Goal: Information Seeking & Learning: Learn about a topic

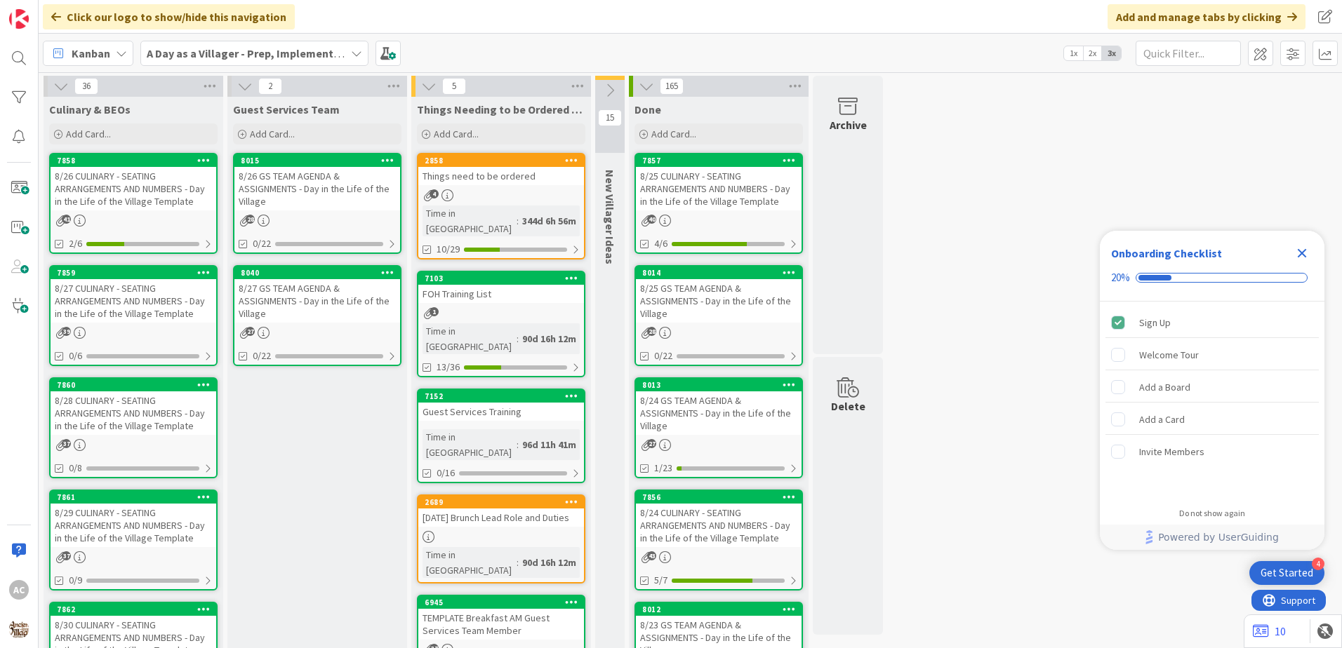
click at [134, 316] on div "8/27 CULINARY - SEATING ARRANGEMENTS AND NUMBERS - Day in the Life of the Villa…" at bounding box center [134, 301] width 166 height 44
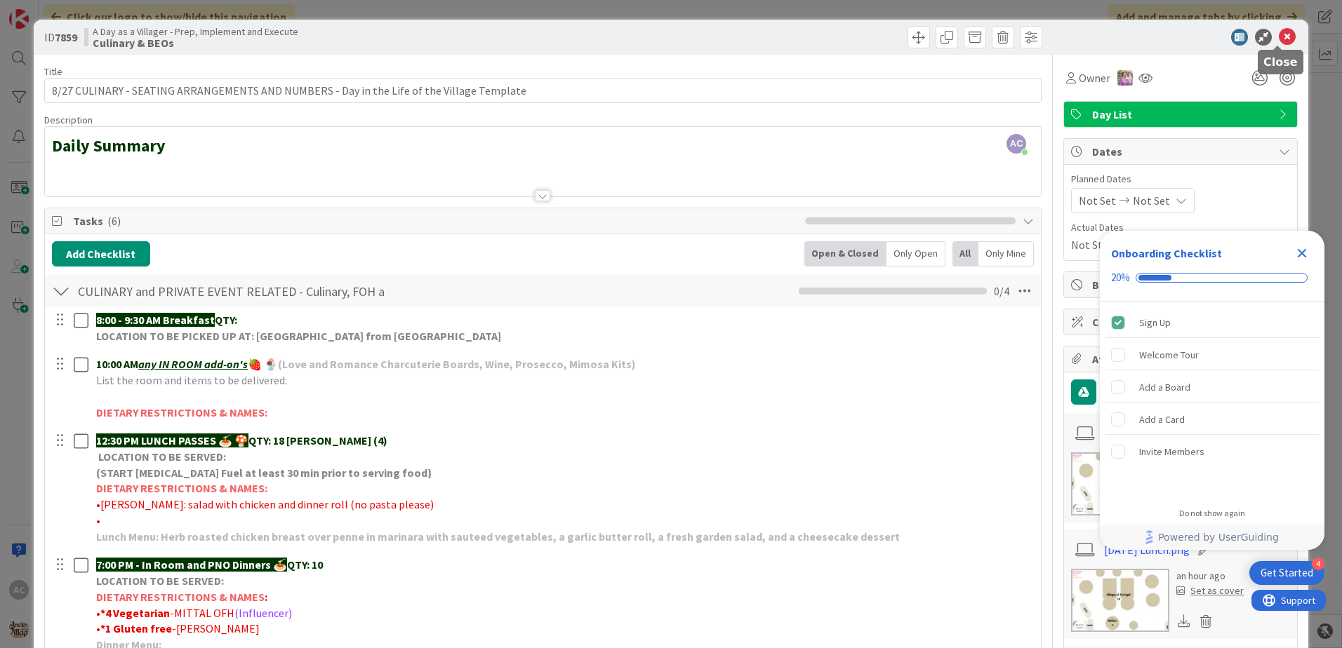
click at [1278, 38] on icon at bounding box center [1286, 37] width 17 height 17
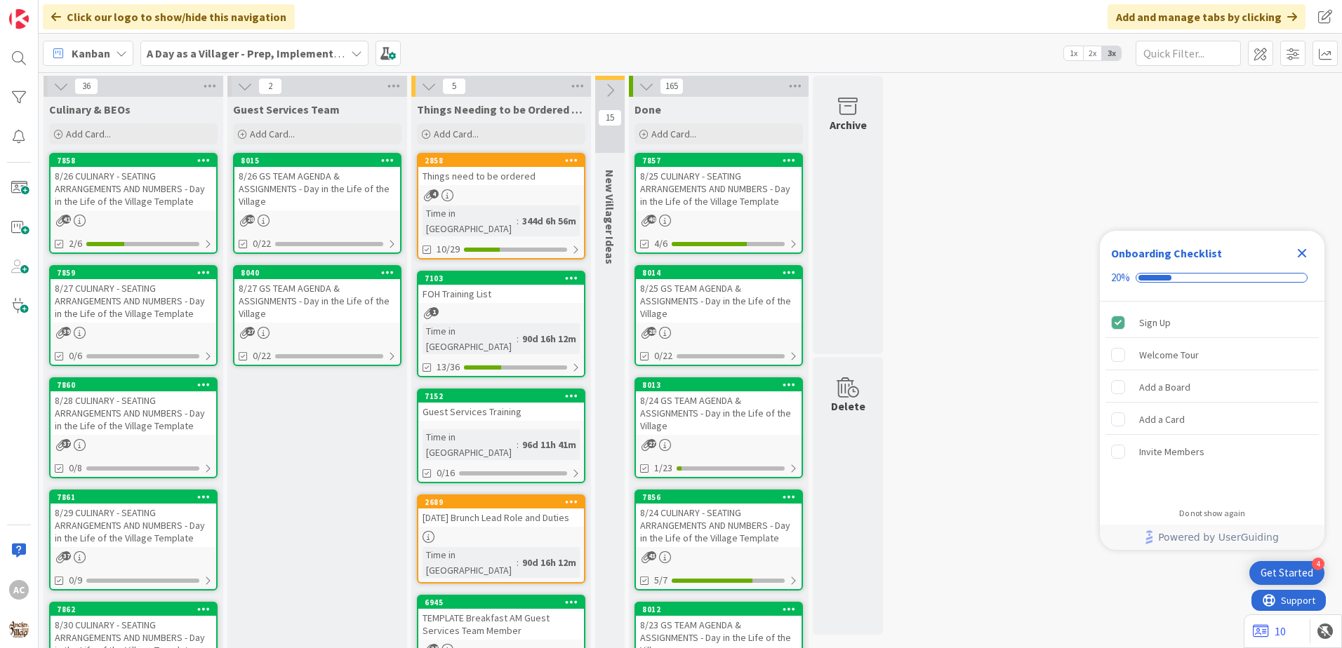
click at [140, 414] on div "8/28 CULINARY - SEATING ARRANGEMENTS AND NUMBERS - Day in the Life of the Villa…" at bounding box center [134, 414] width 166 height 44
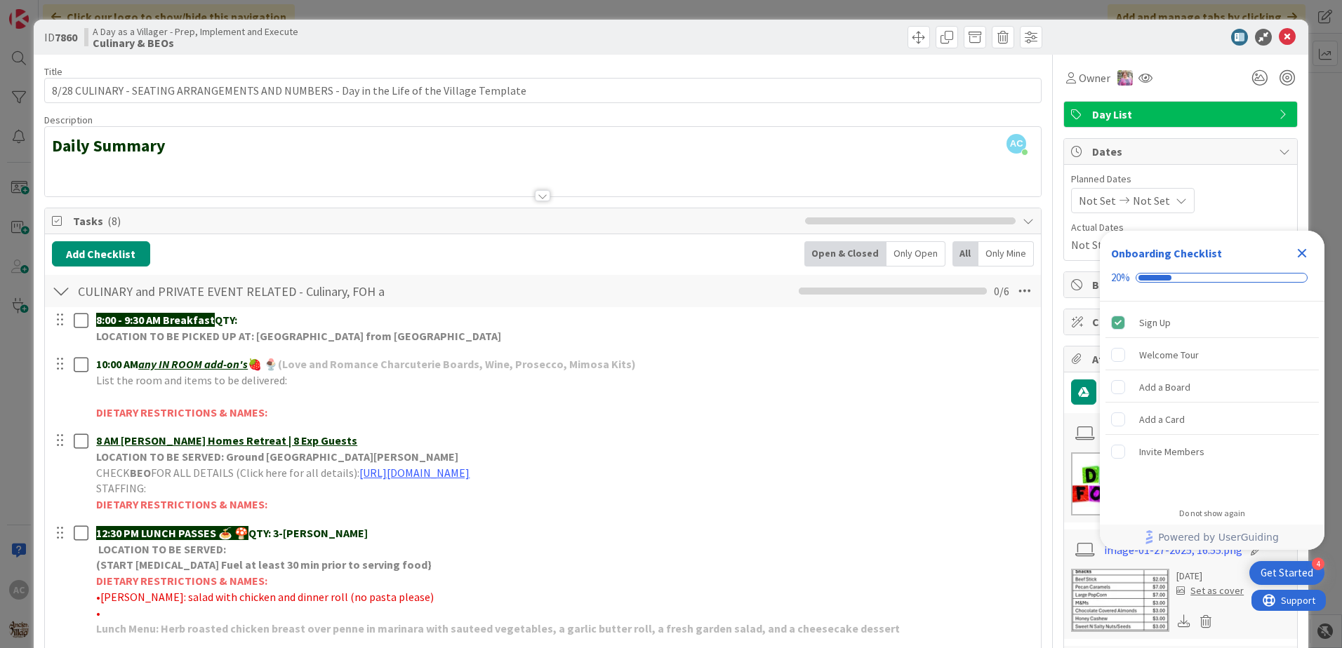
scroll to position [70, 0]
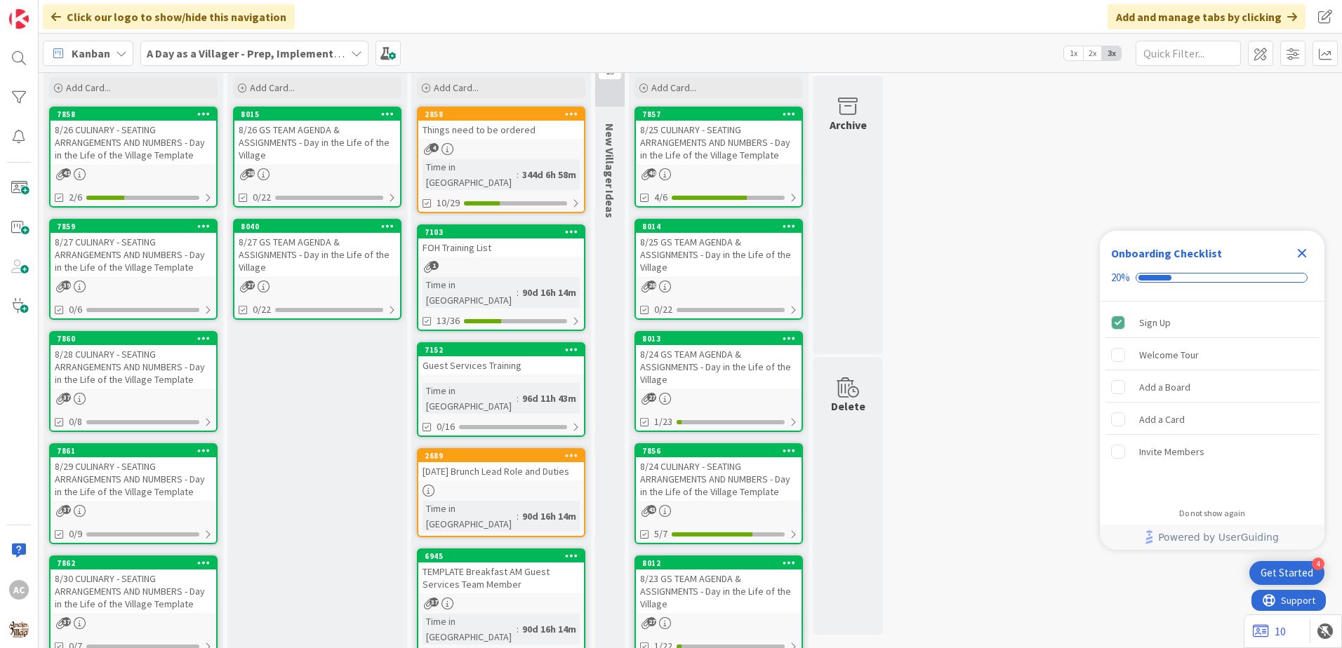
scroll to position [70, 0]
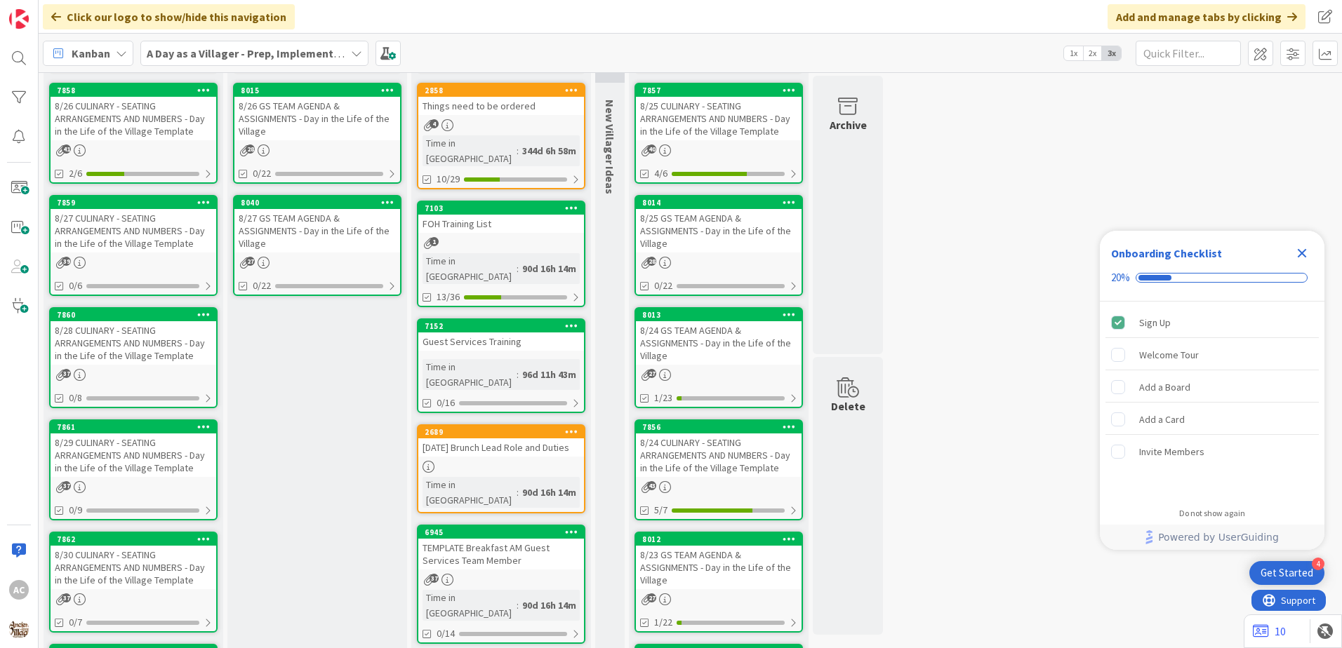
click at [168, 238] on div "8/27 CULINARY - SEATING ARRANGEMENTS AND NUMBERS - Day in the Life of the Villa…" at bounding box center [134, 231] width 166 height 44
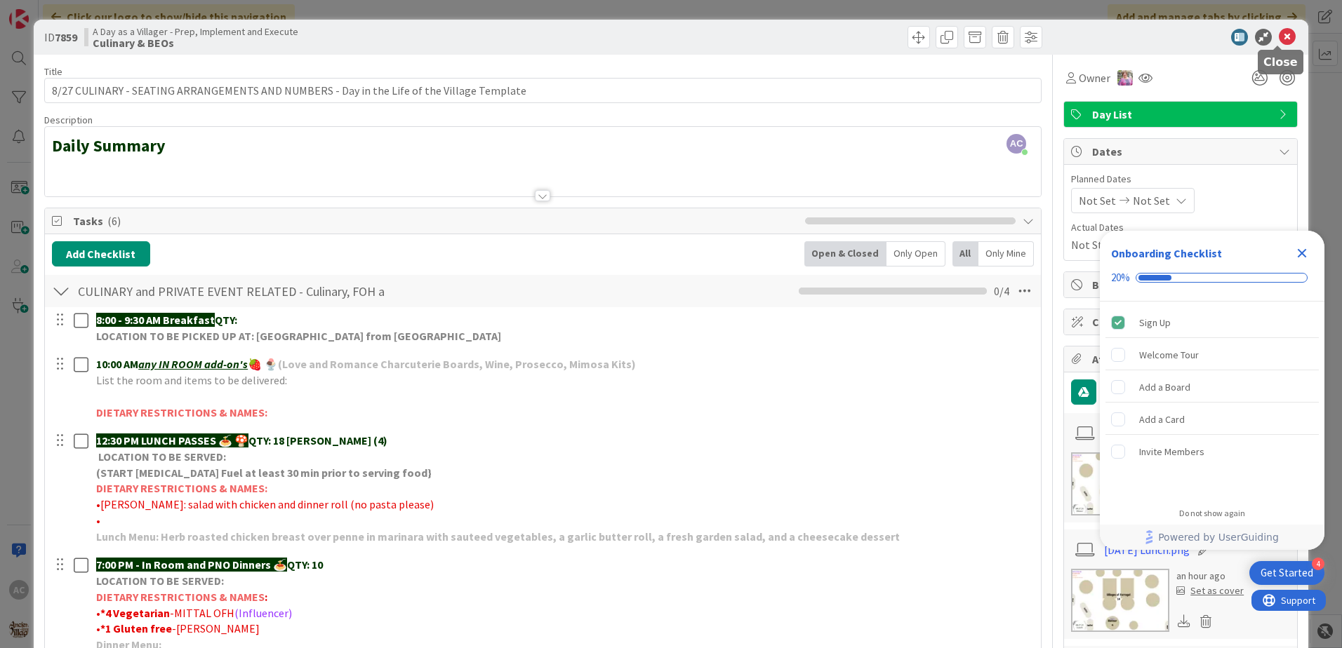
click at [1278, 35] on icon at bounding box center [1286, 37] width 17 height 17
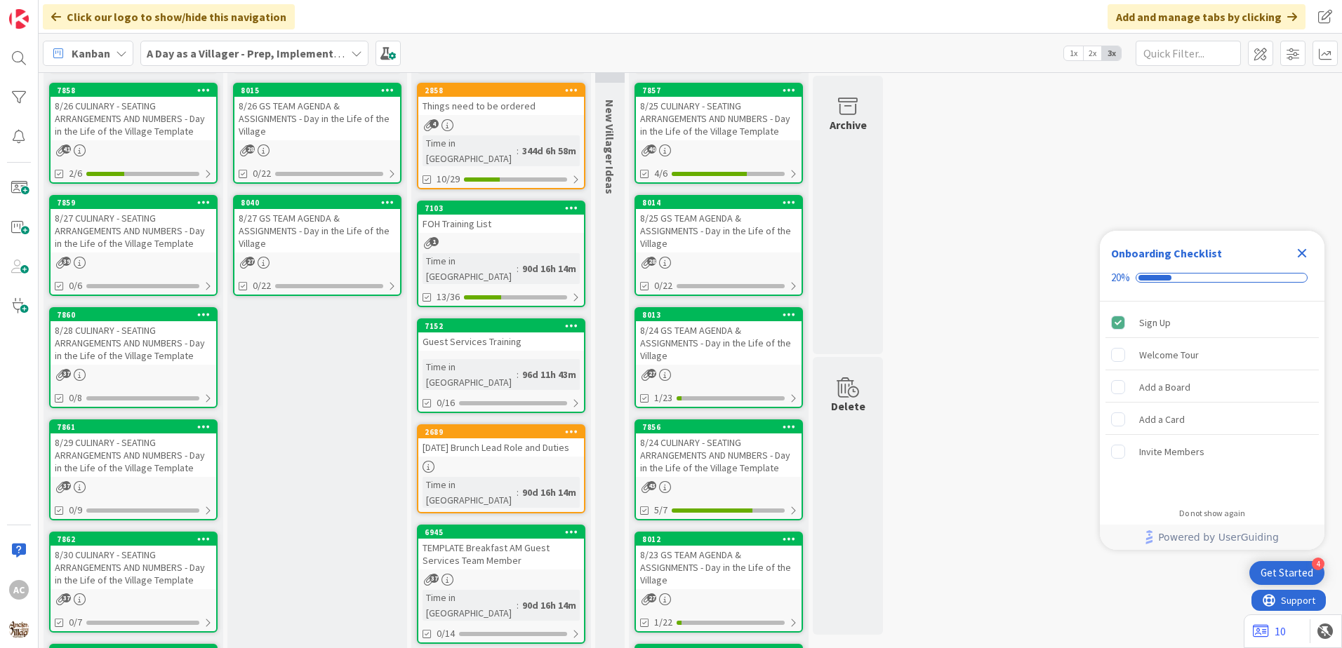
click at [152, 365] on link "7860 8/28 CULINARY - SEATING ARRANGEMENTS AND NUMBERS - Day in the Life of the …" at bounding box center [133, 357] width 168 height 101
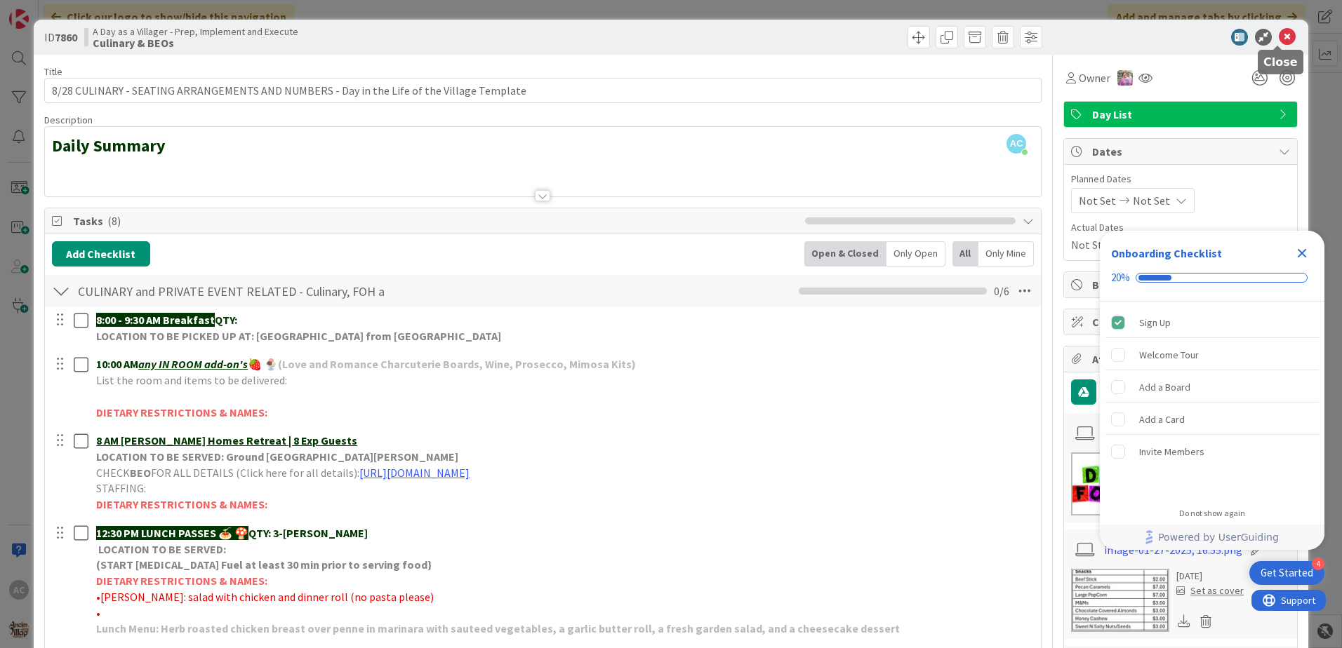
click at [1278, 42] on icon at bounding box center [1286, 37] width 17 height 17
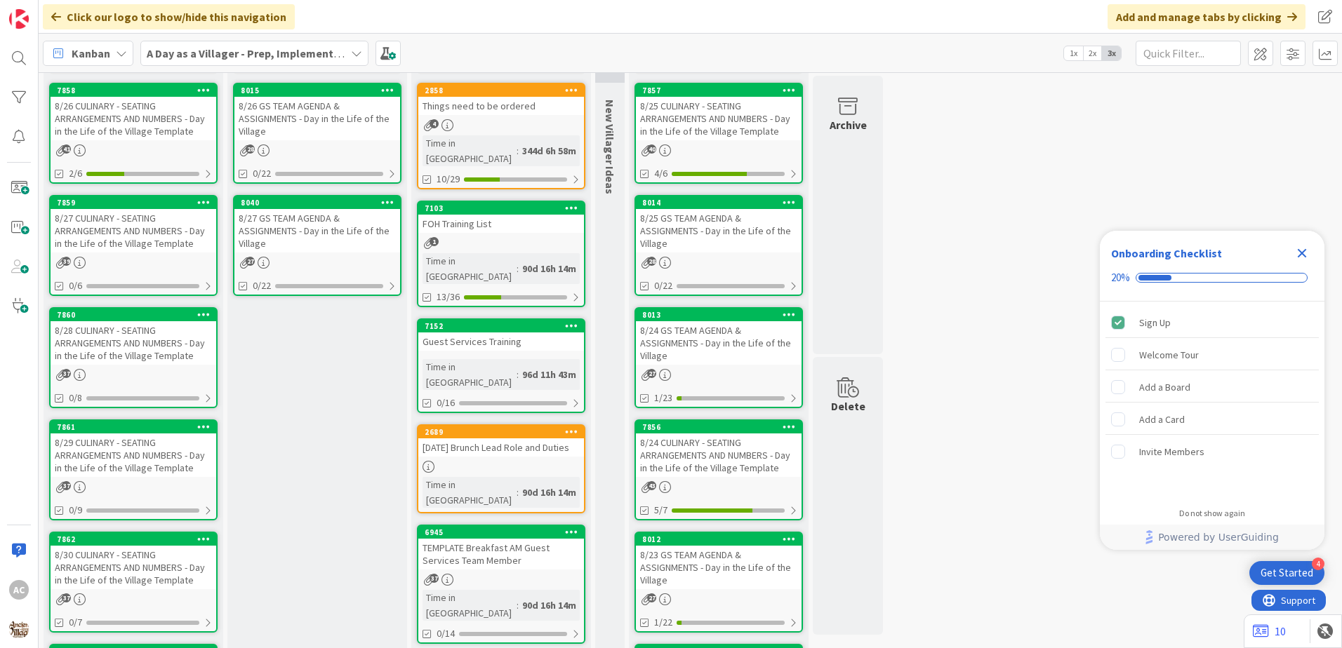
click at [160, 460] on div "8/29 CULINARY - SEATING ARRANGEMENTS AND NUMBERS - Day in the Life of the Villa…" at bounding box center [134, 456] width 166 height 44
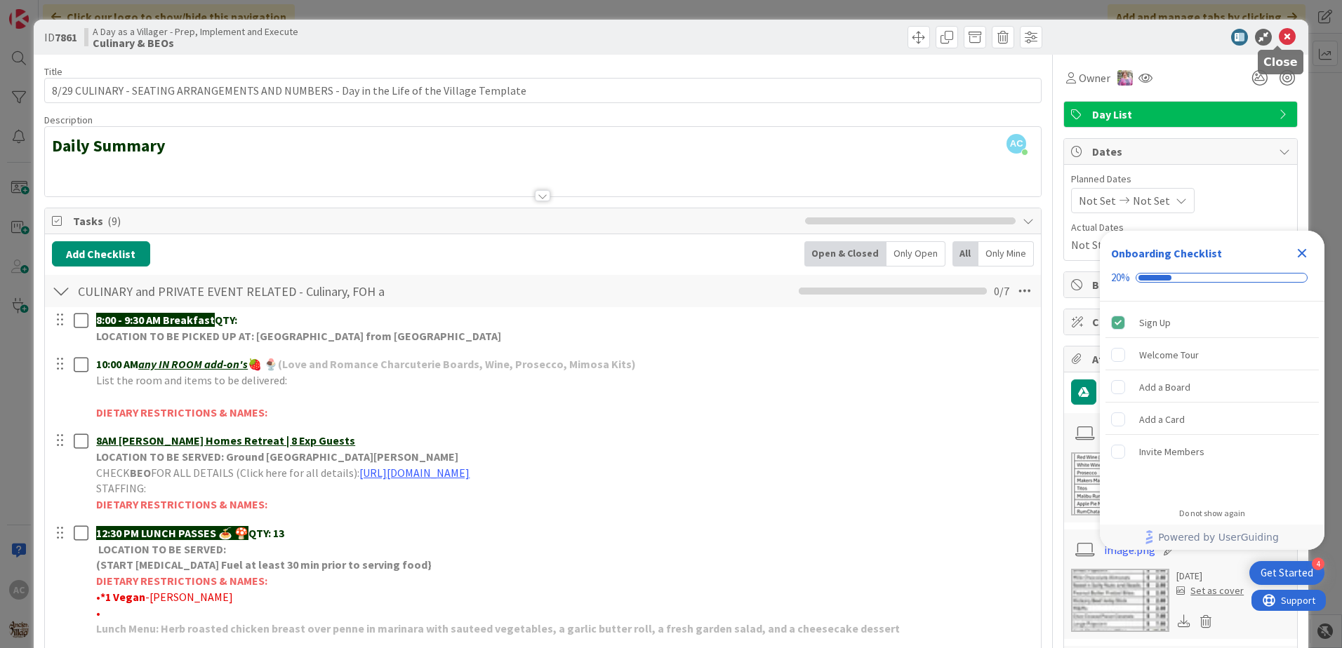
click at [1278, 41] on icon at bounding box center [1286, 37] width 17 height 17
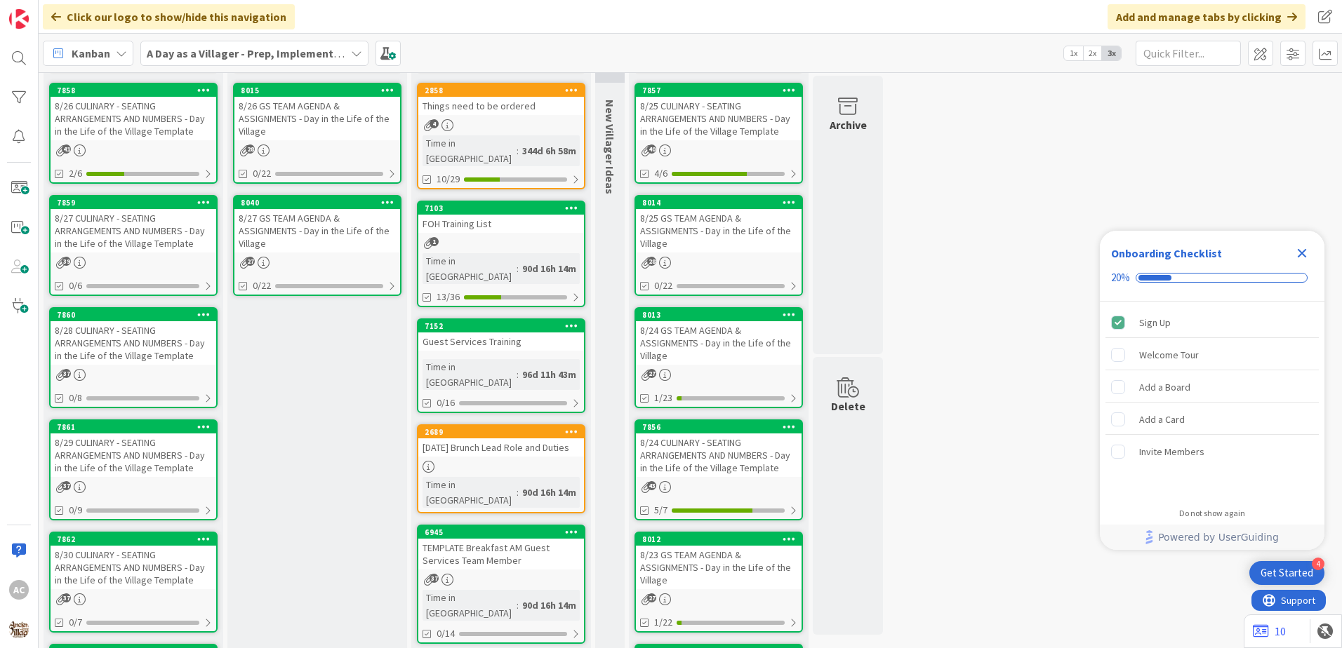
click at [198, 572] on div "8/30 CULINARY - SEATING ARRANGEMENTS AND NUMBERS - Day in the Life of the Villa…" at bounding box center [134, 568] width 166 height 44
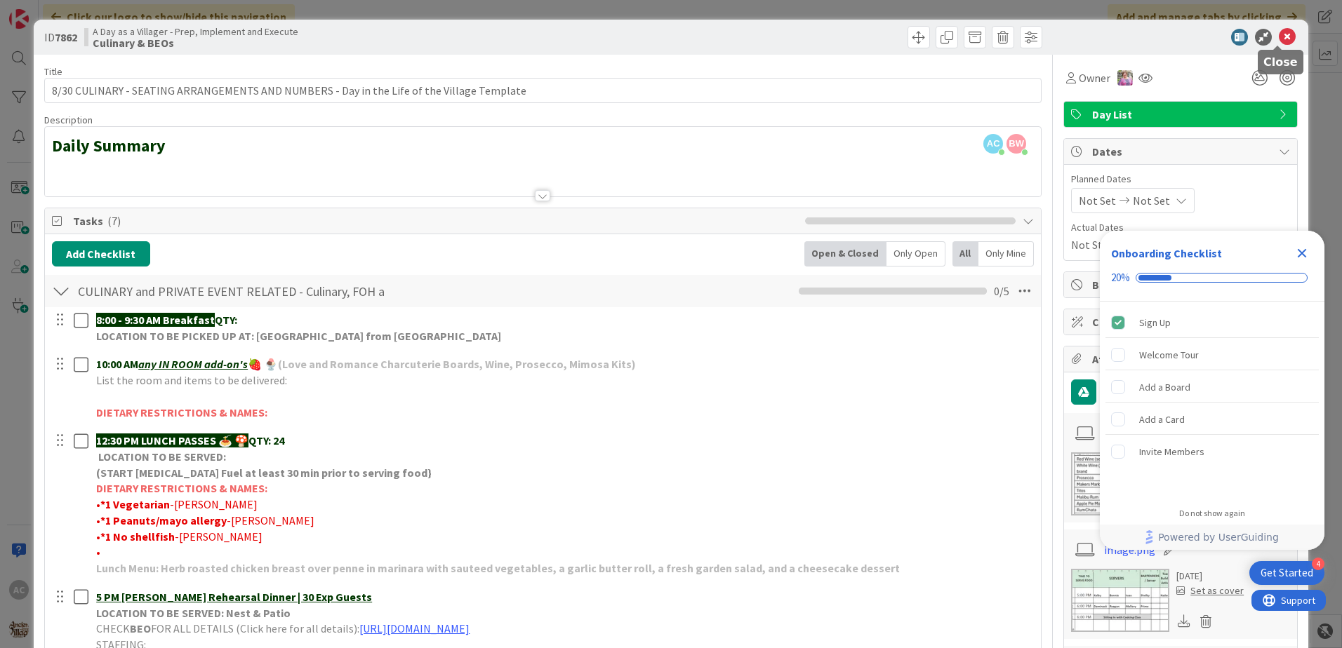
click at [1282, 41] on icon at bounding box center [1286, 37] width 17 height 17
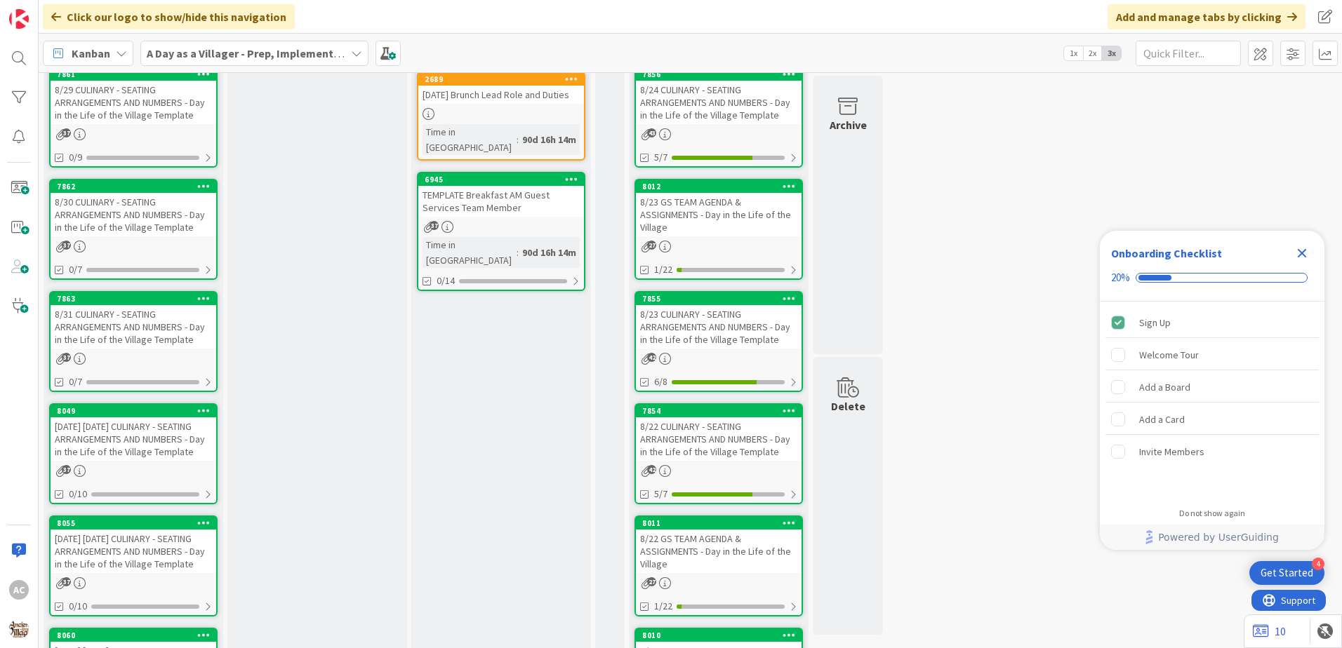
scroll to position [491, 0]
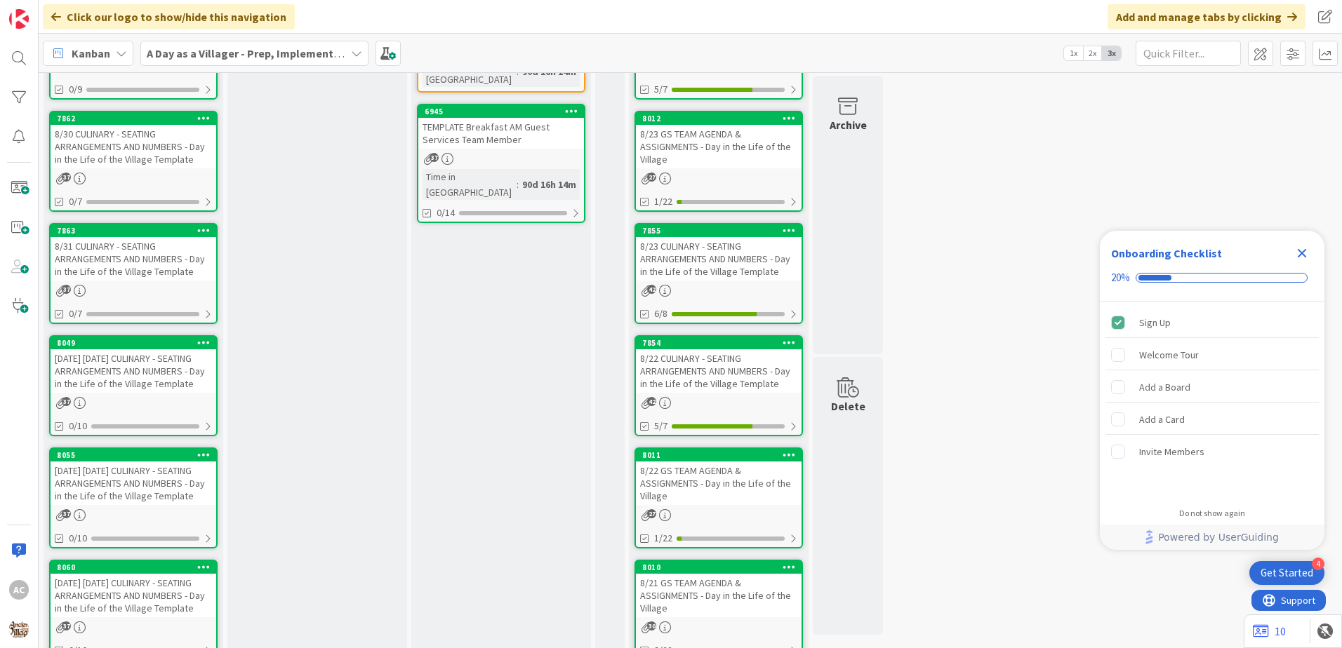
click at [142, 483] on div "9/2/25 TUESDAY CULINARY - SEATING ARRANGEMENTS AND NUMBERS - Day in the Life of…" at bounding box center [134, 484] width 166 height 44
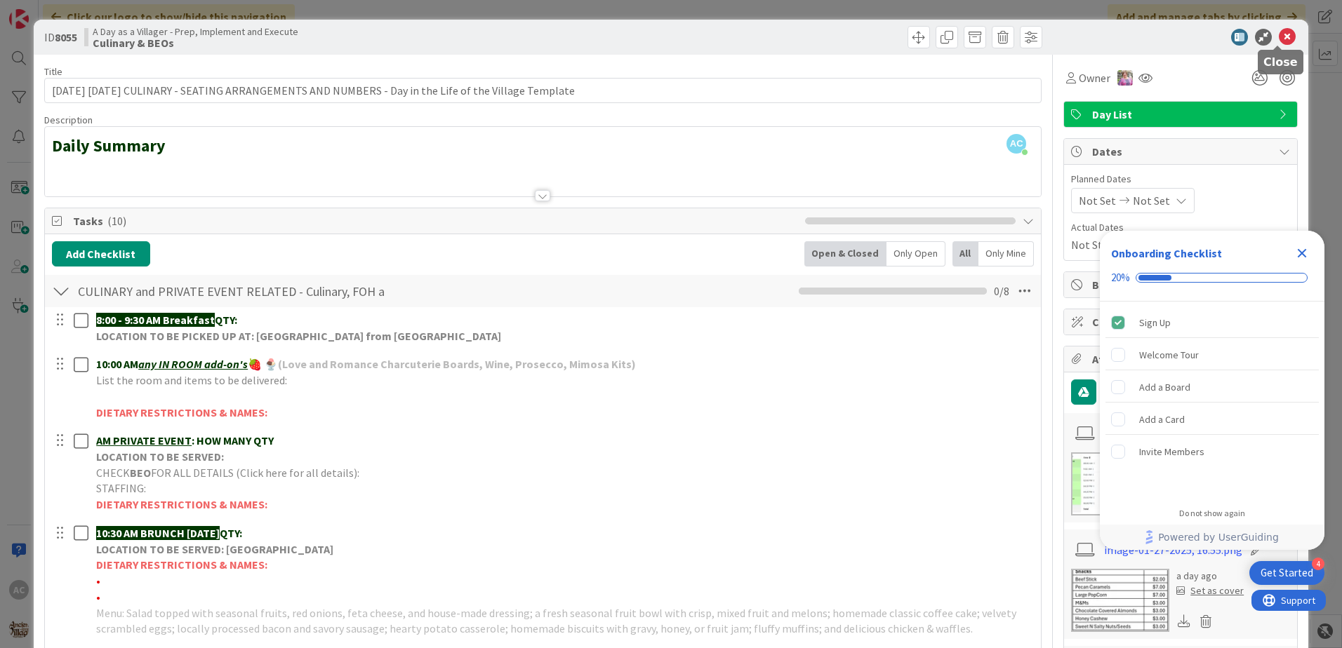
click at [1283, 36] on icon at bounding box center [1286, 37] width 17 height 17
